Goal: Transaction & Acquisition: Purchase product/service

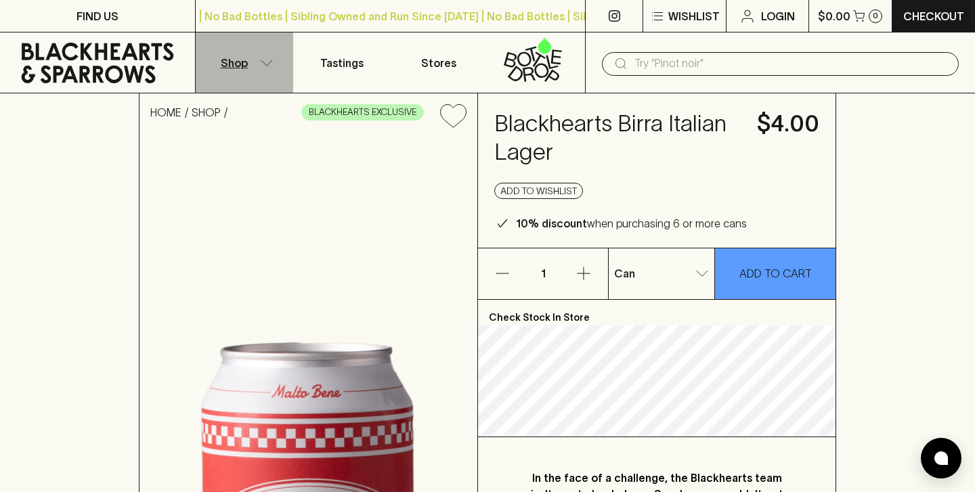
click at [271, 64] on icon "button" at bounding box center [267, 63] width 14 height 7
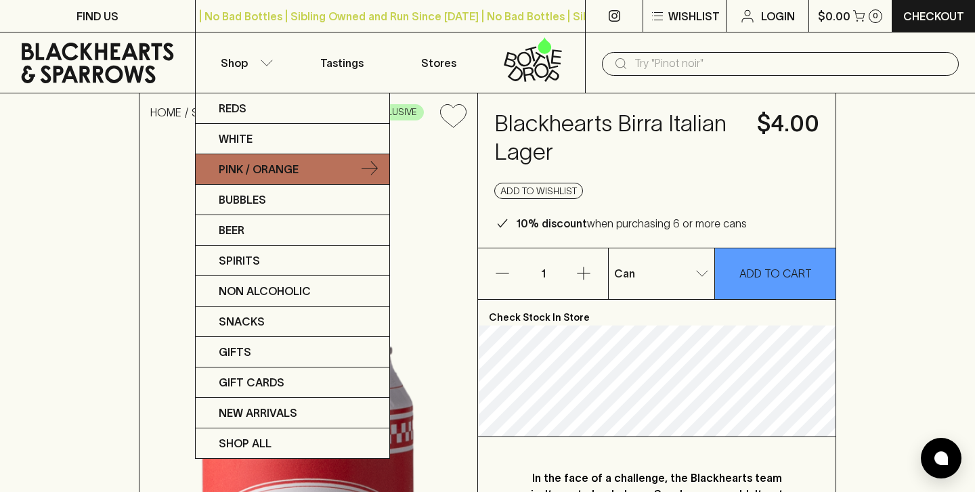
click at [257, 171] on p "Pink / Orange" at bounding box center [259, 169] width 80 height 16
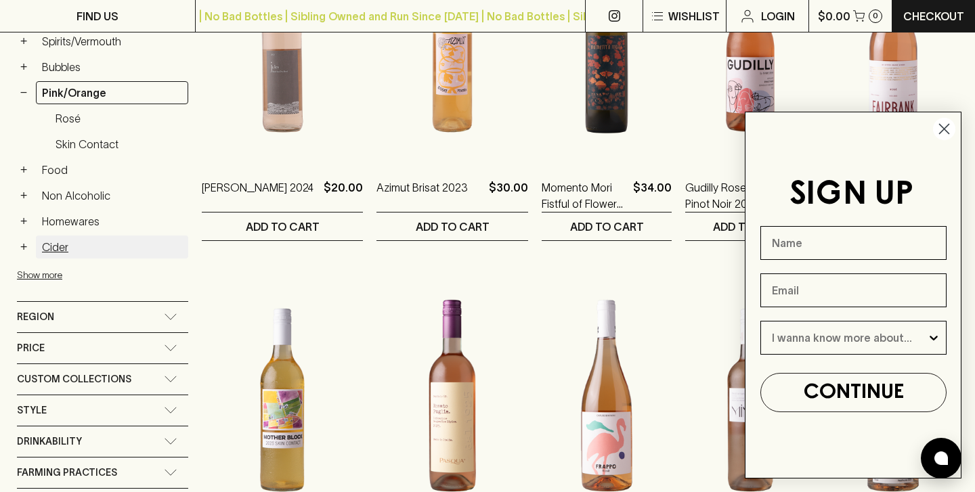
scroll to position [355, 0]
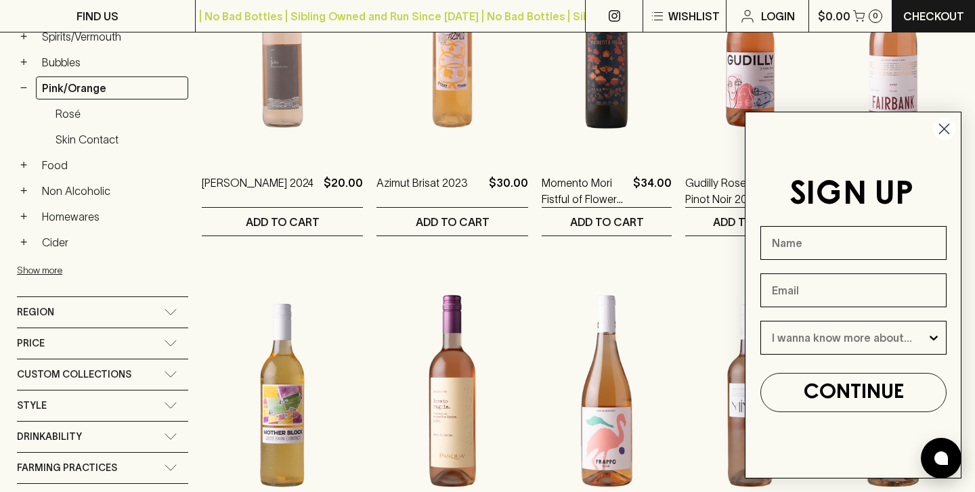
click at [145, 311] on div "Region" at bounding box center [90, 312] width 147 height 17
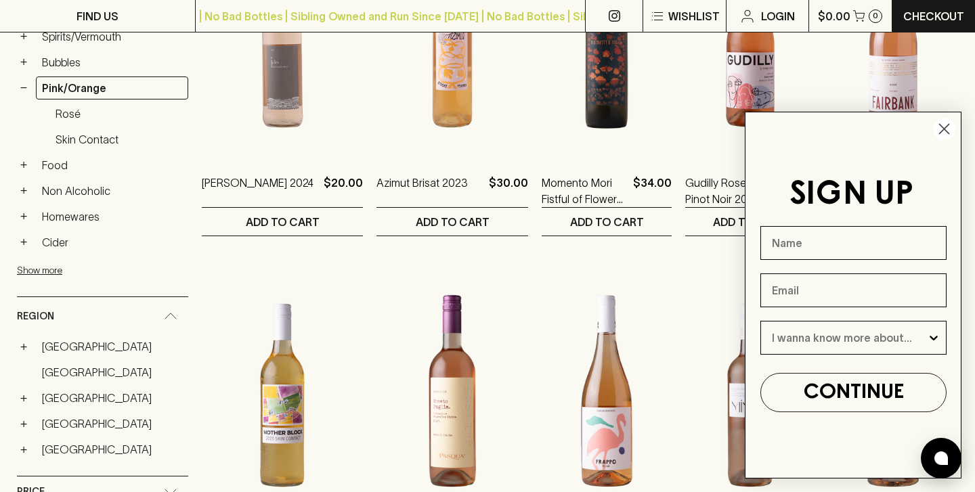
scroll to position [456, 0]
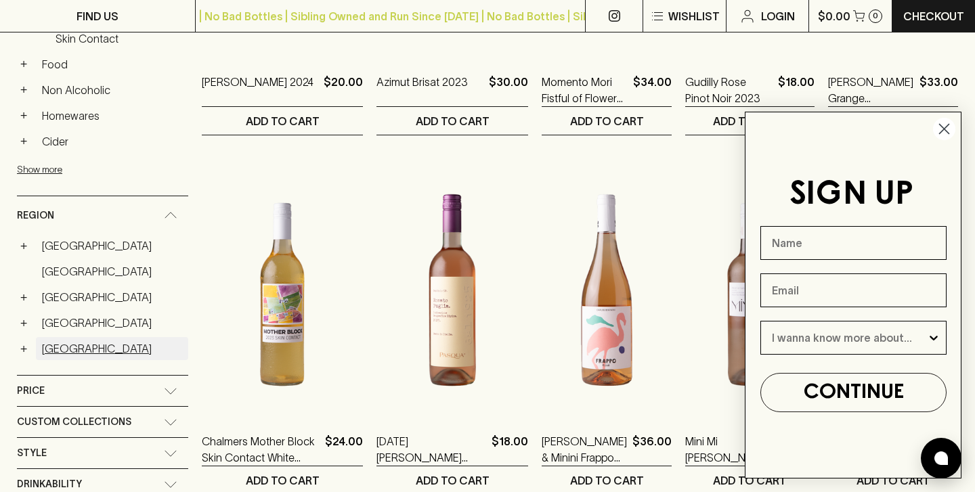
click at [53, 355] on link "Spain" at bounding box center [112, 348] width 152 height 23
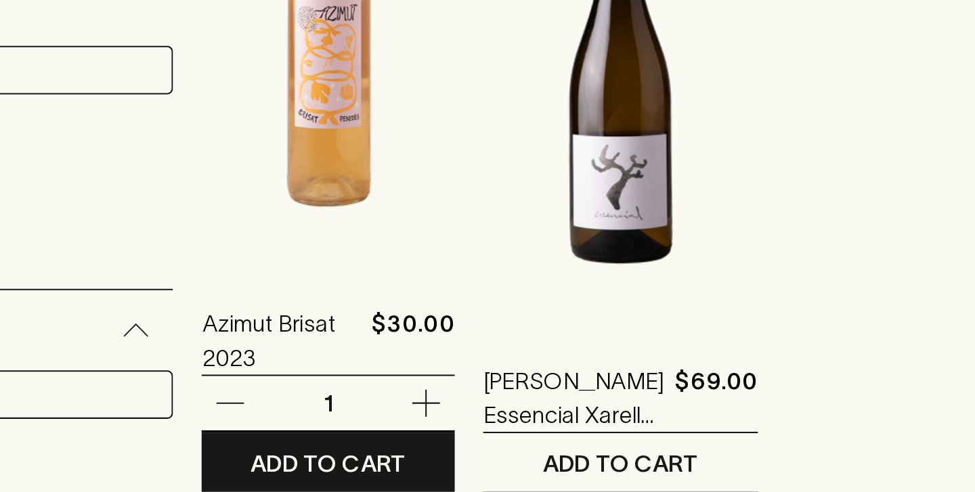
scroll to position [185, 0]
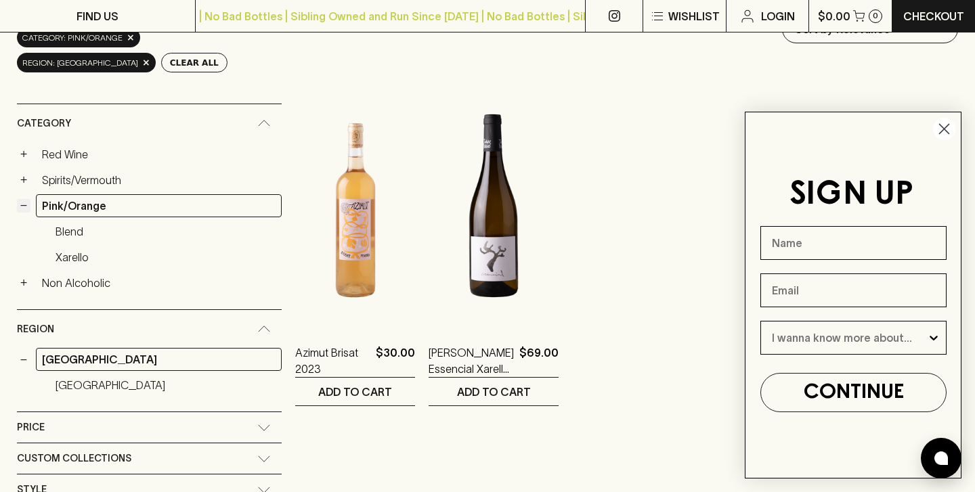
click at [27, 208] on button "−" at bounding box center [24, 206] width 14 height 14
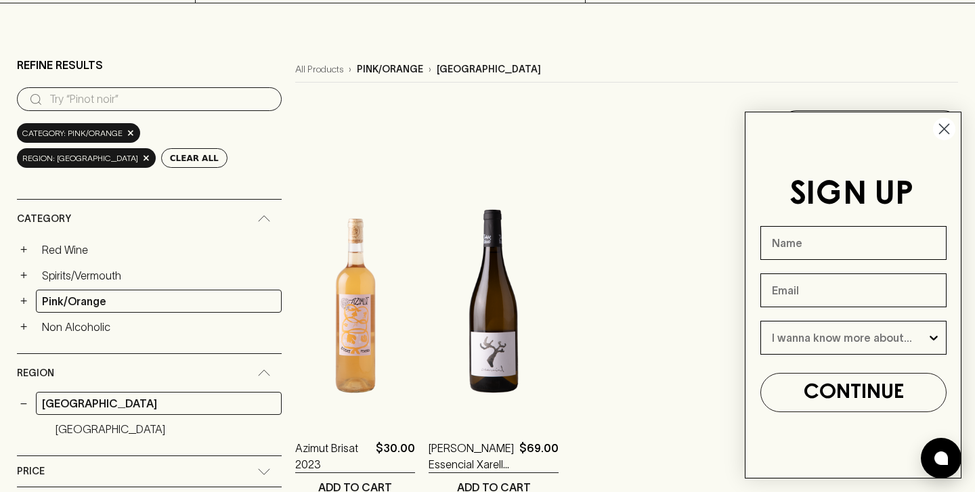
scroll to position [91, 0]
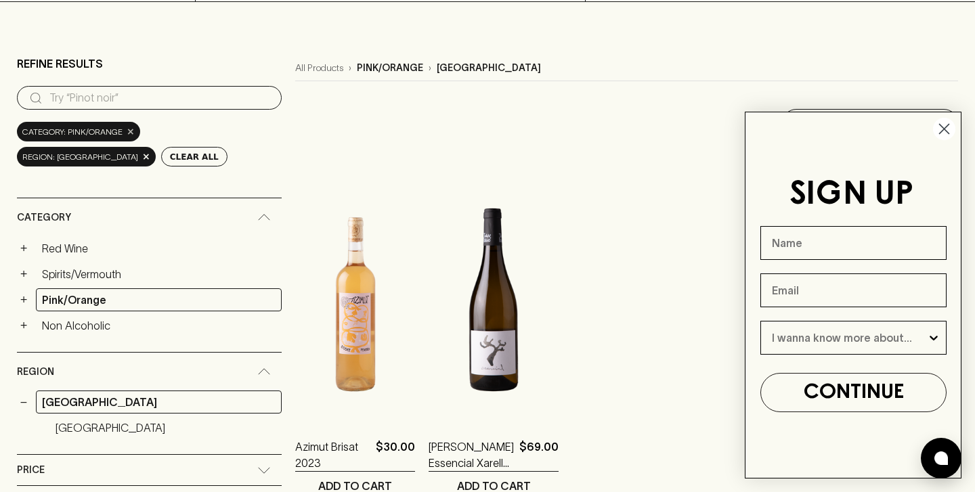
click at [129, 130] on span "×" at bounding box center [131, 132] width 8 height 14
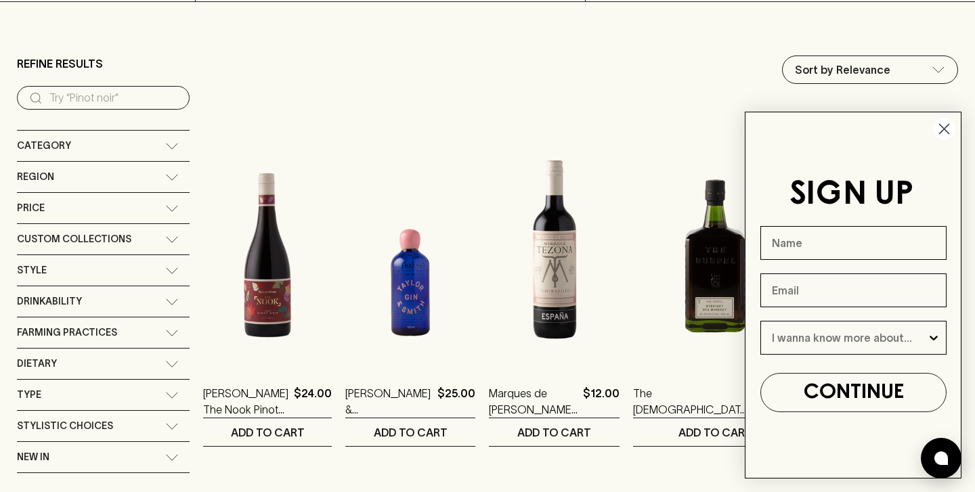
click at [944, 124] on circle "Close dialog" at bounding box center [944, 129] width 22 height 22
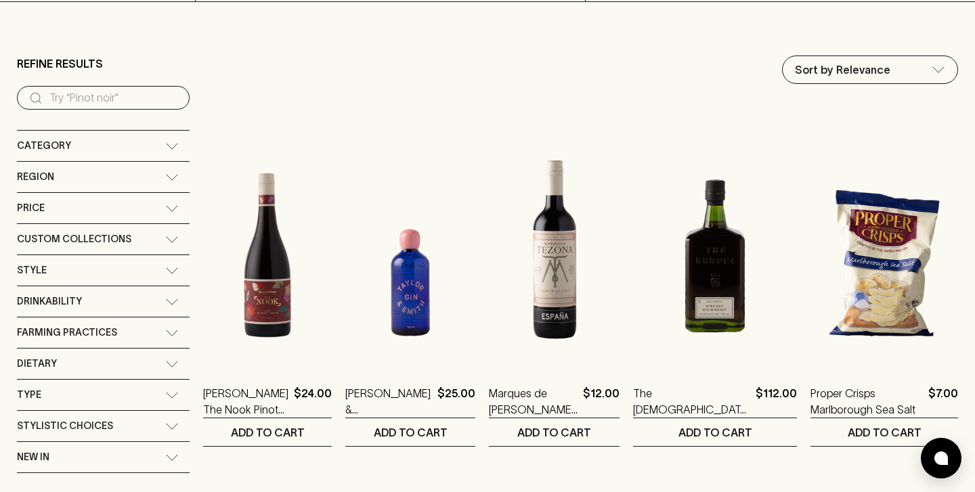
click at [162, 162] on div "Region + Argentina + Australia + Austria Belgium + France + Germany + Italy Jap…" at bounding box center [103, 177] width 173 height 31
click at [162, 167] on div "Region" at bounding box center [103, 177] width 173 height 30
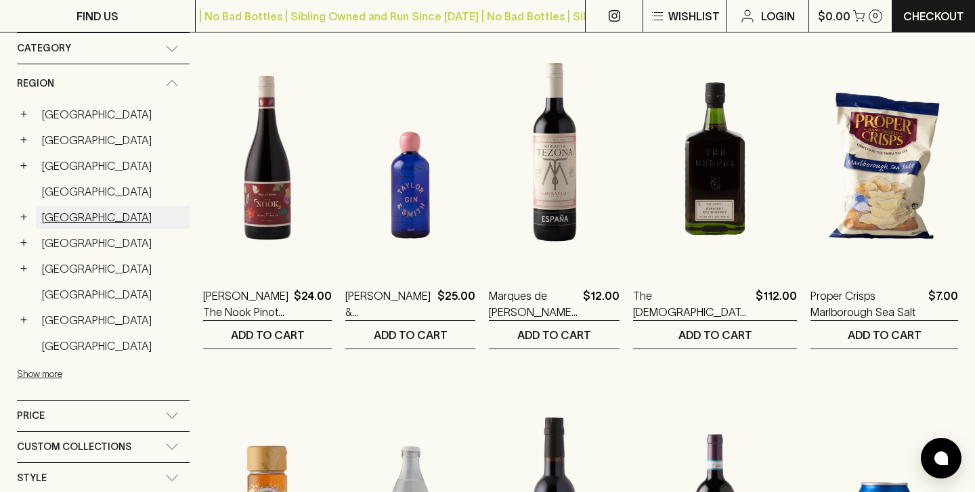
scroll to position [196, 0]
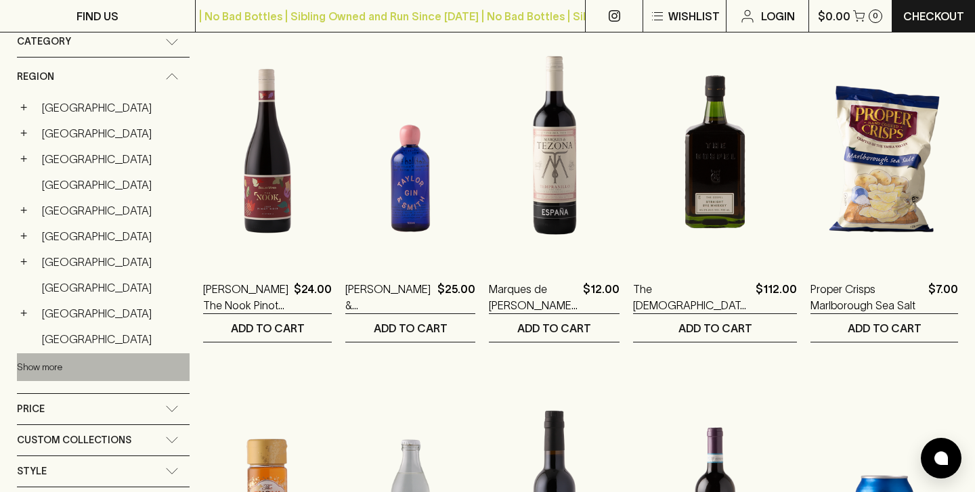
click at [55, 367] on button "Show more" at bounding box center [105, 367] width 177 height 28
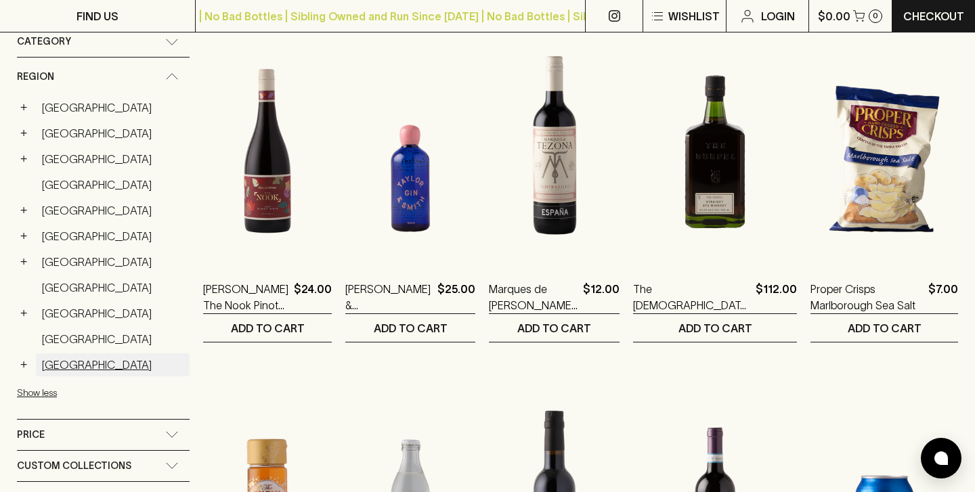
click at [72, 367] on link "Spain" at bounding box center [113, 364] width 154 height 23
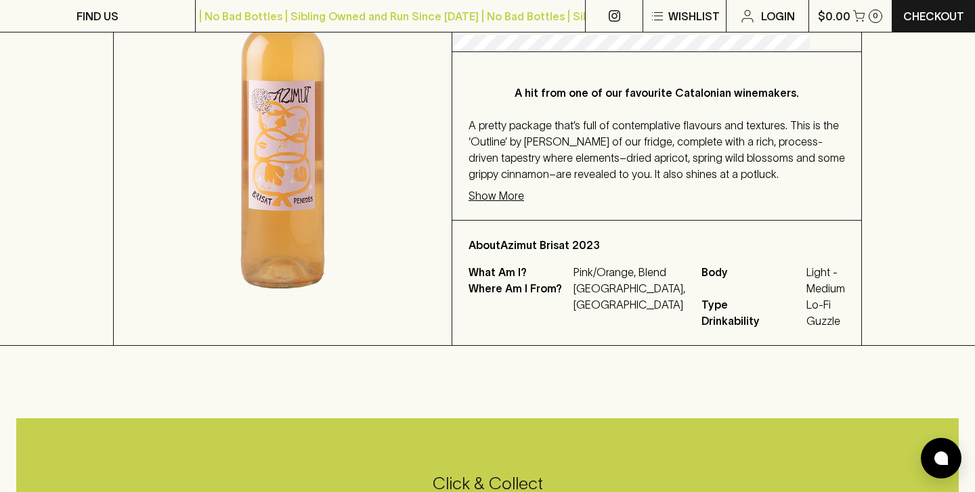
scroll to position [285, 0]
